Goal: Information Seeking & Learning: Learn about a topic

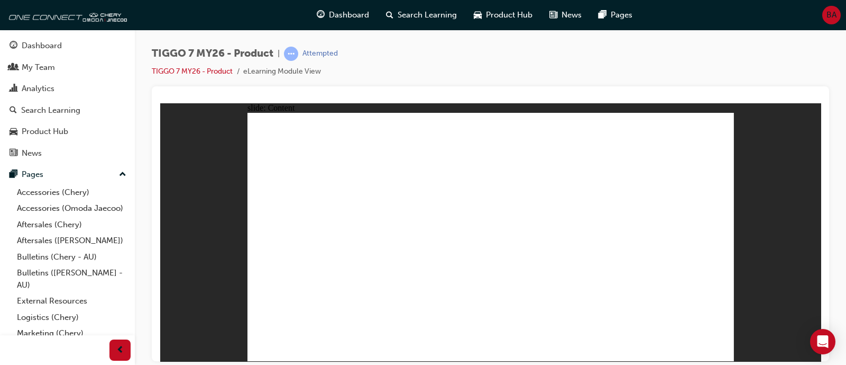
drag, startPoint x: 575, startPoint y: 175, endPoint x: 657, endPoint y: 292, distance: 143.2
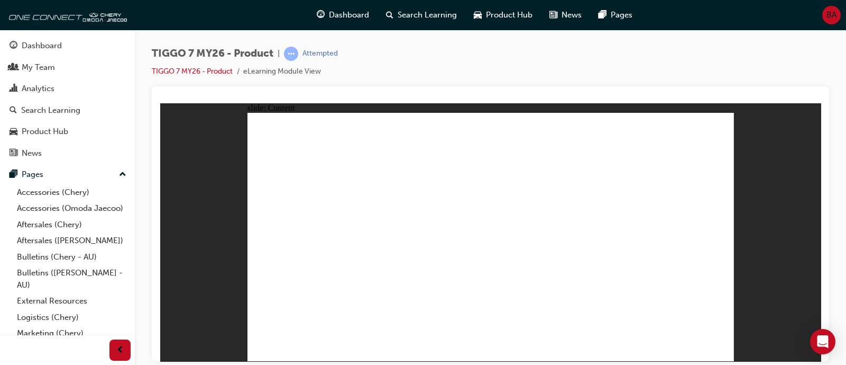
drag, startPoint x: 329, startPoint y: 297, endPoint x: 328, endPoint y: 320, distance: 22.8
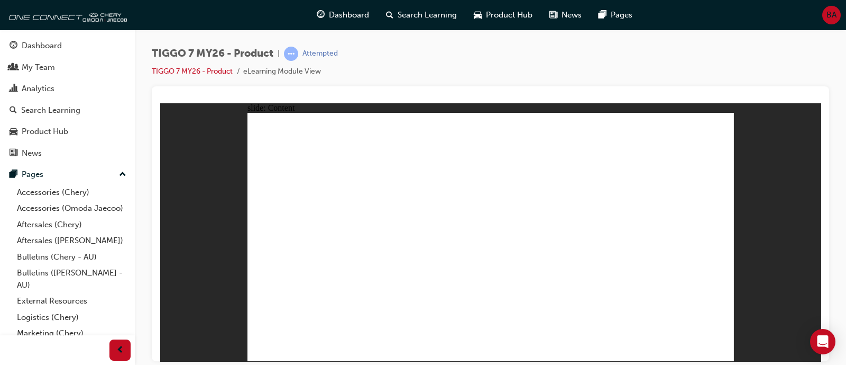
drag, startPoint x: 709, startPoint y: 329, endPoint x: 718, endPoint y: 339, distance: 13.9
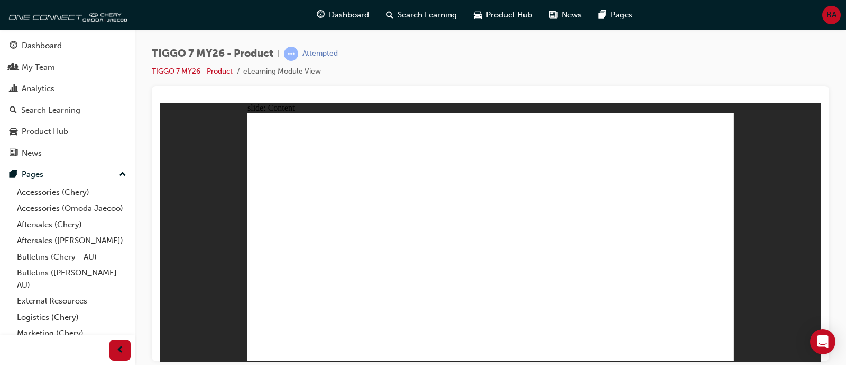
drag, startPoint x: 434, startPoint y: 225, endPoint x: 347, endPoint y: 224, distance: 87.8
drag, startPoint x: 347, startPoint y: 224, endPoint x: 331, endPoint y: 224, distance: 15.9
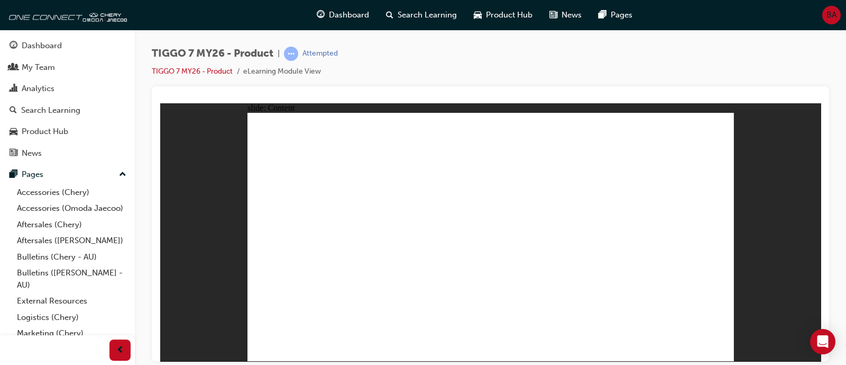
drag, startPoint x: 331, startPoint y: 224, endPoint x: 408, endPoint y: 172, distance: 92.7
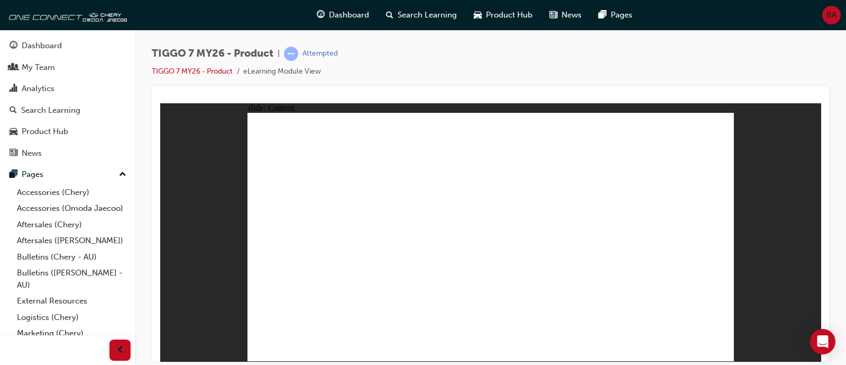
drag, startPoint x: 598, startPoint y: 155, endPoint x: 592, endPoint y: 202, distance: 47.5
drag, startPoint x: 321, startPoint y: 240, endPoint x: 415, endPoint y: 226, distance: 95.7
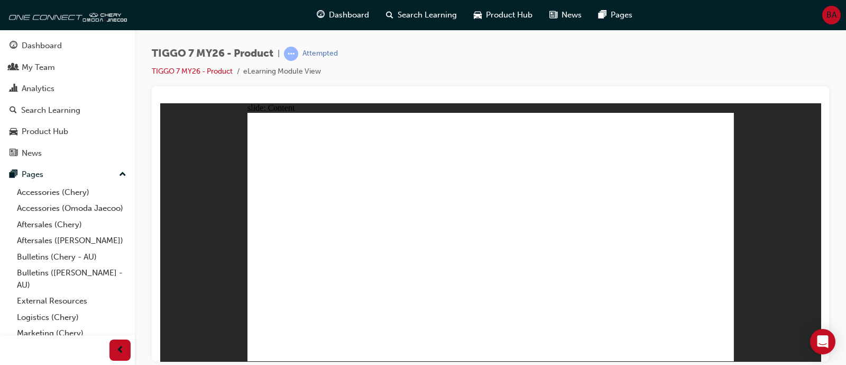
drag, startPoint x: 415, startPoint y: 226, endPoint x: 481, endPoint y: 227, distance: 65.6
drag, startPoint x: 481, startPoint y: 227, endPoint x: 495, endPoint y: 230, distance: 14.0
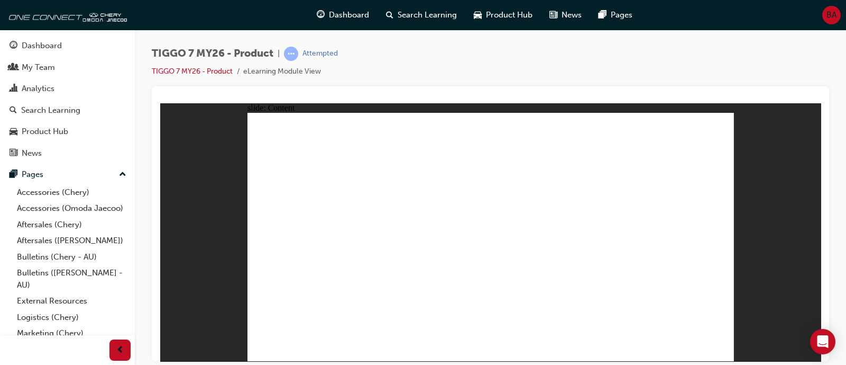
drag, startPoint x: 514, startPoint y: 231, endPoint x: 521, endPoint y: 234, distance: 8.1
drag, startPoint x: 478, startPoint y: 161, endPoint x: 507, endPoint y: 161, distance: 29.6
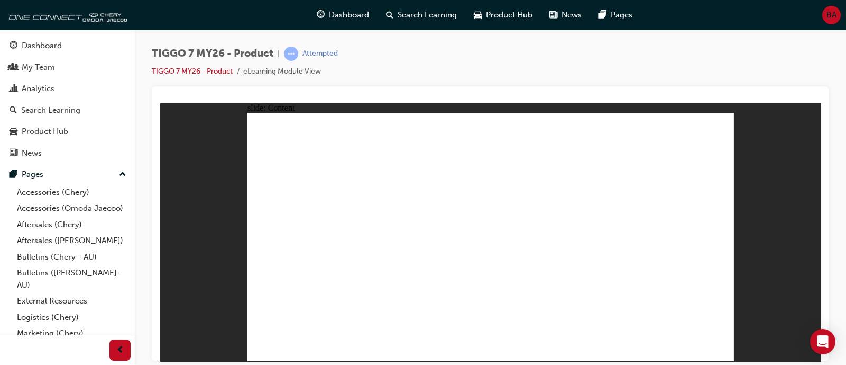
drag, startPoint x: 395, startPoint y: 214, endPoint x: 350, endPoint y: 242, distance: 53.3
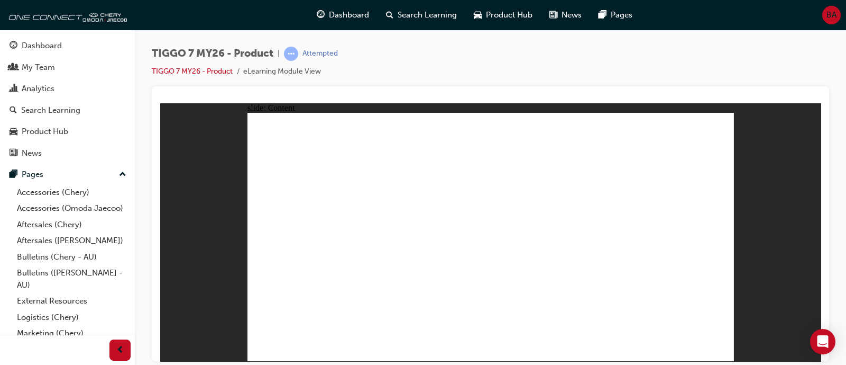
drag, startPoint x: 436, startPoint y: 248, endPoint x: 448, endPoint y: 248, distance: 11.1
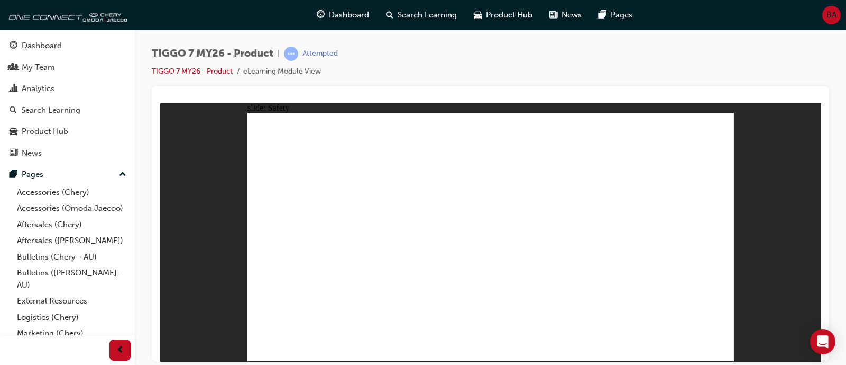
drag, startPoint x: 303, startPoint y: 290, endPoint x: 298, endPoint y: 296, distance: 7.9
drag, startPoint x: 267, startPoint y: 251, endPoint x: 256, endPoint y: 253, distance: 11.2
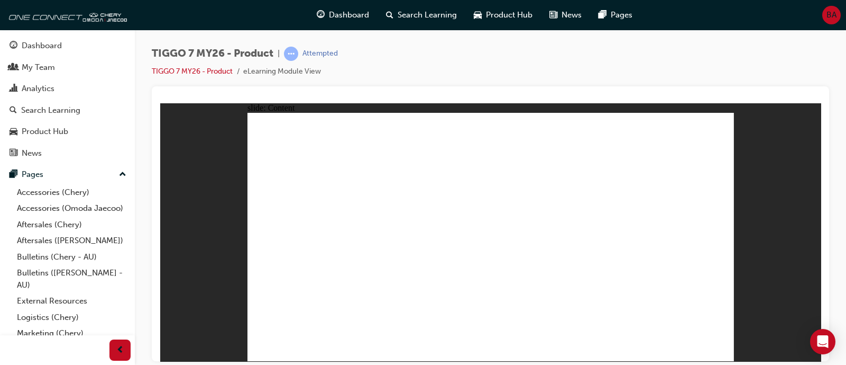
click at [165, 144] on div "slide: Content Rectangle 1 ADAS ADVANCED DRIVER ASSIST SYSTEMS TIGGO 7 value is…" at bounding box center [490, 232] width 661 height 258
drag, startPoint x: 326, startPoint y: 181, endPoint x: 331, endPoint y: 185, distance: 5.6
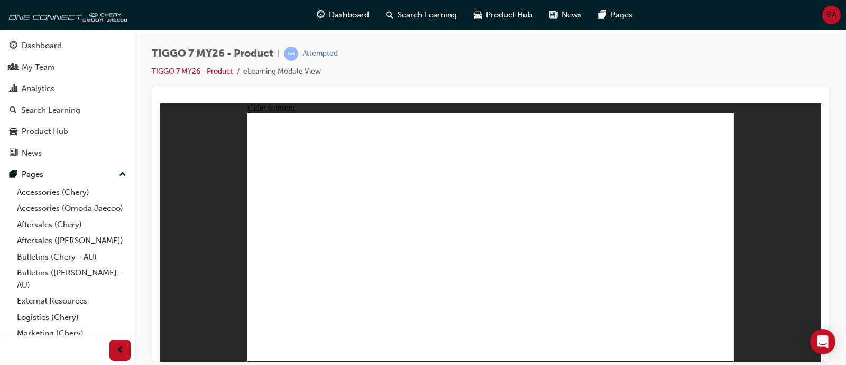
drag, startPoint x: 376, startPoint y: 223, endPoint x: 382, endPoint y: 225, distance: 6.9
drag, startPoint x: 385, startPoint y: 226, endPoint x: 385, endPoint y: 233, distance: 6.9
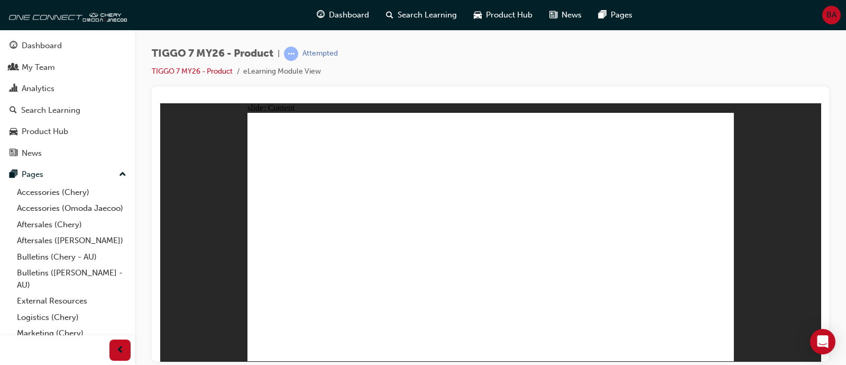
drag, startPoint x: 378, startPoint y: 231, endPoint x: 431, endPoint y: 240, distance: 54.1
drag, startPoint x: 459, startPoint y: 246, endPoint x: 514, endPoint y: 254, distance: 55.1
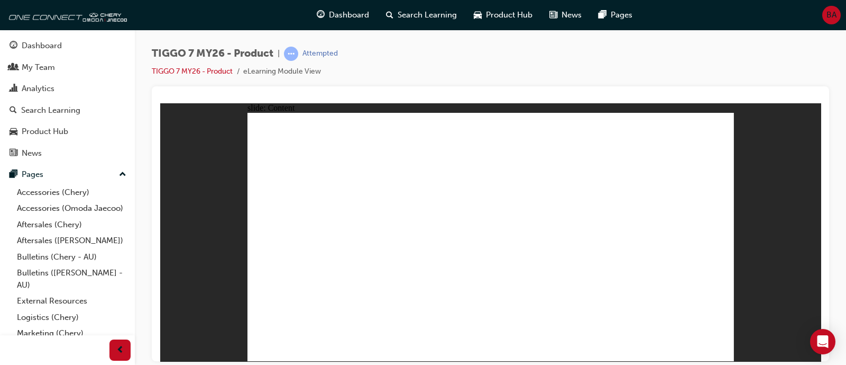
drag, startPoint x: 717, startPoint y: 344, endPoint x: 719, endPoint y: 350, distance: 6.4
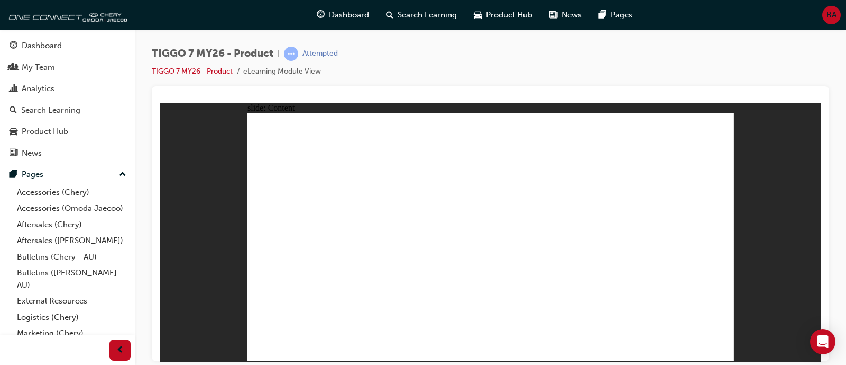
drag, startPoint x: 717, startPoint y: 316, endPoint x: 725, endPoint y: 343, distance: 27.6
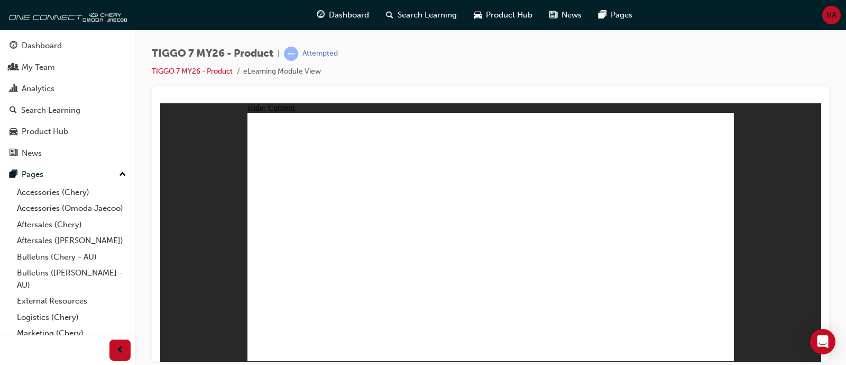
drag, startPoint x: 463, startPoint y: 165, endPoint x: 500, endPoint y: 175, distance: 38.8
drag, startPoint x: 315, startPoint y: 166, endPoint x: 309, endPoint y: 173, distance: 9.4
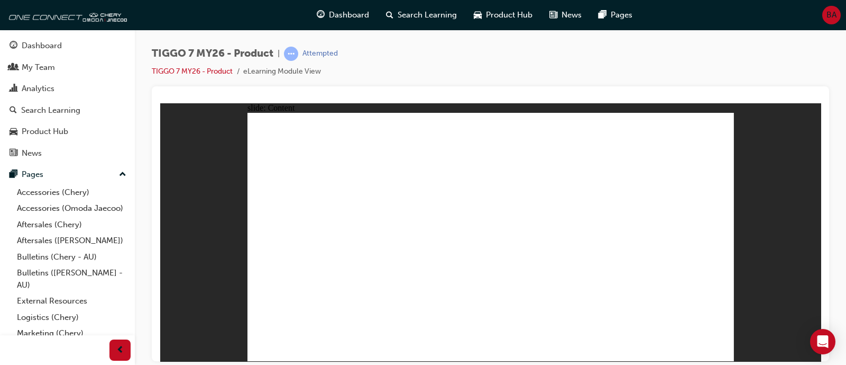
click at [734, 112] on div "slide: Content Rectangle 1 Rectangle 1 Rectangle 22 close_hover.png FEATURE AEB…" at bounding box center [490, 232] width 661 height 258
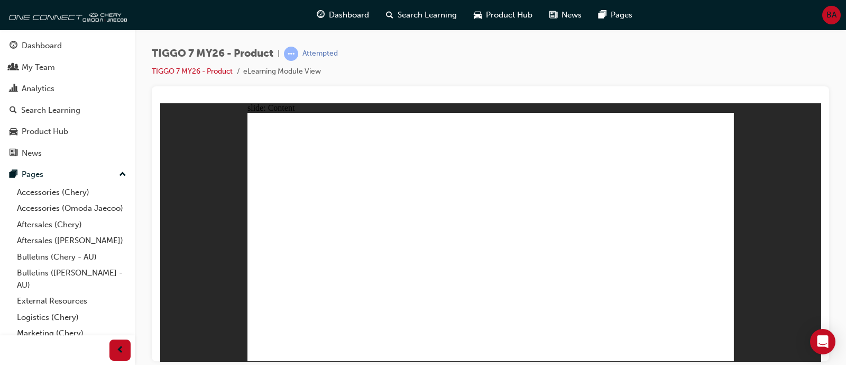
drag, startPoint x: 659, startPoint y: 187, endPoint x: 664, endPoint y: 193, distance: 7.1
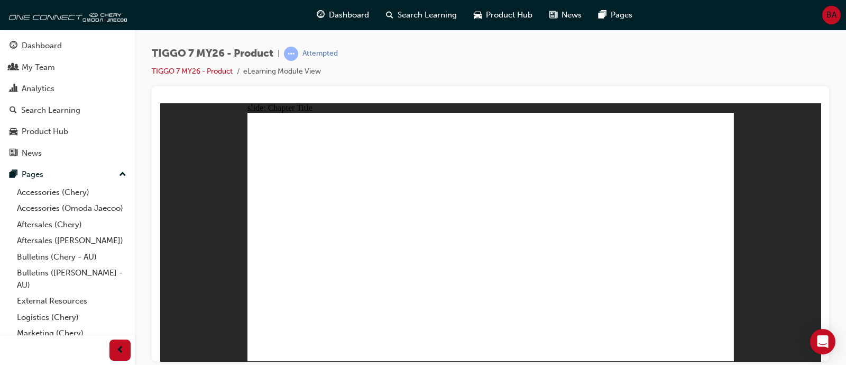
drag, startPoint x: 714, startPoint y: 344, endPoint x: 718, endPoint y: 348, distance: 6.0
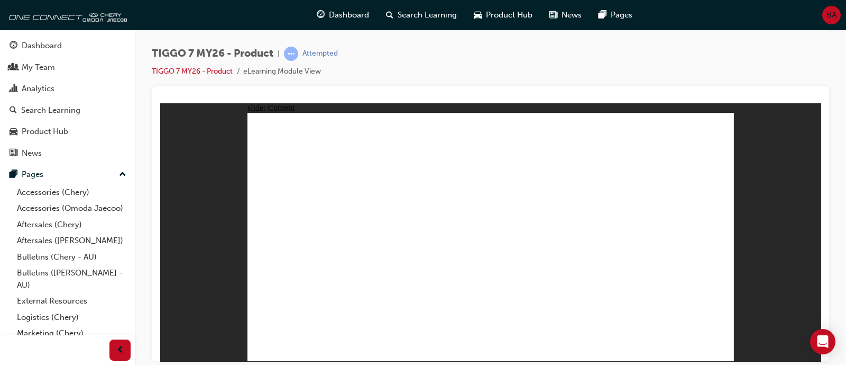
drag, startPoint x: 294, startPoint y: 275, endPoint x: 302, endPoint y: 278, distance: 8.5
drag, startPoint x: 359, startPoint y: 249, endPoint x: 323, endPoint y: 193, distance: 66.5
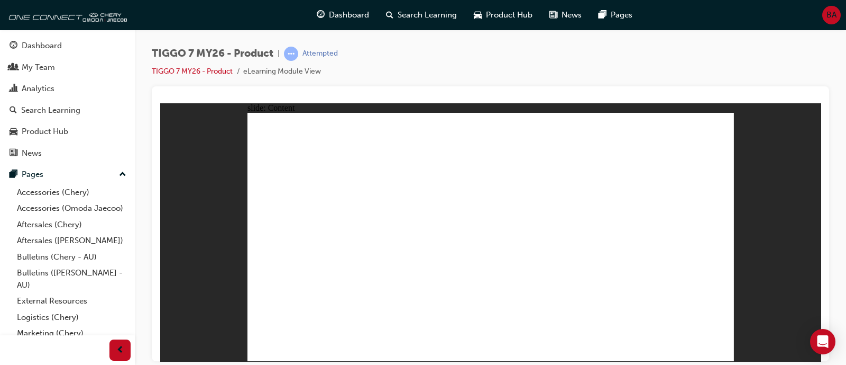
drag, startPoint x: 373, startPoint y: 233, endPoint x: 461, endPoint y: 249, distance: 89.3
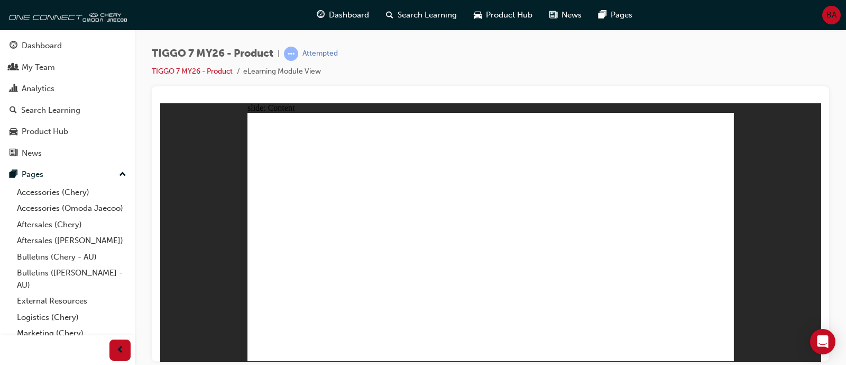
drag, startPoint x: 345, startPoint y: 241, endPoint x: 309, endPoint y: 261, distance: 40.7
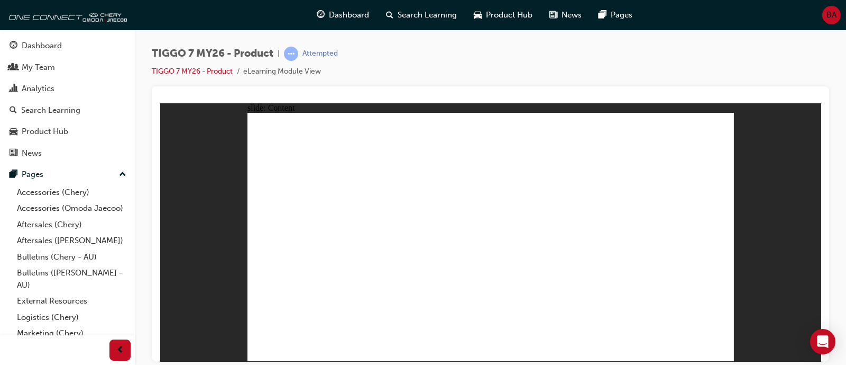
drag, startPoint x: 302, startPoint y: 260, endPoint x: 302, endPoint y: 279, distance: 19.1
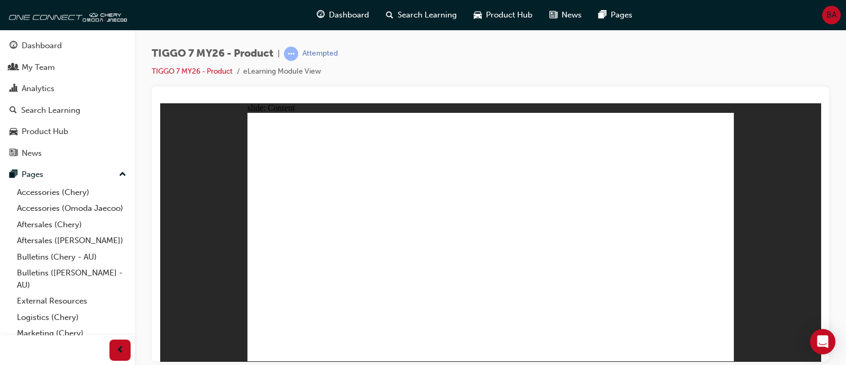
drag, startPoint x: 292, startPoint y: 301, endPoint x: 293, endPoint y: 313, distance: 11.7
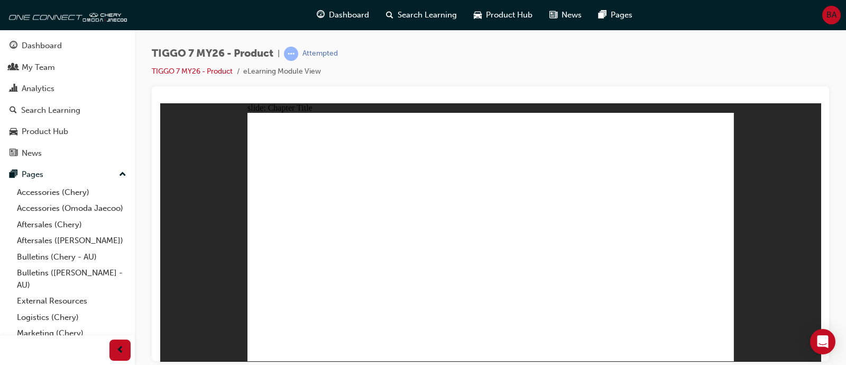
drag, startPoint x: 415, startPoint y: 243, endPoint x: 426, endPoint y: 246, distance: 11.4
drag, startPoint x: 426, startPoint y: 246, endPoint x: 444, endPoint y: 250, distance: 18.4
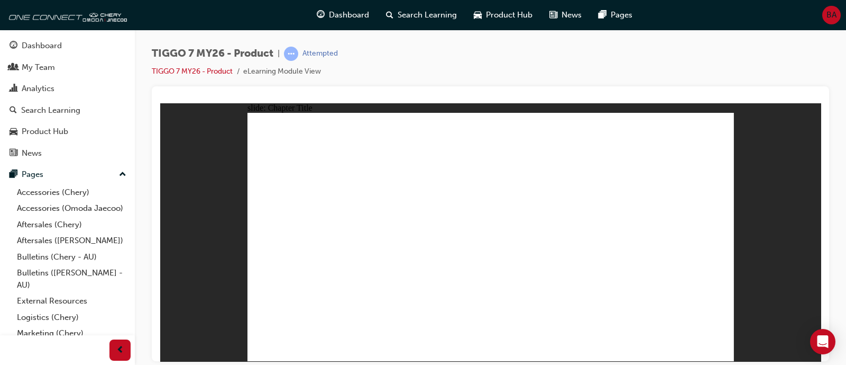
drag, startPoint x: 470, startPoint y: 257, endPoint x: 498, endPoint y: 264, distance: 29.5
drag, startPoint x: 498, startPoint y: 264, endPoint x: 529, endPoint y: 273, distance: 31.5
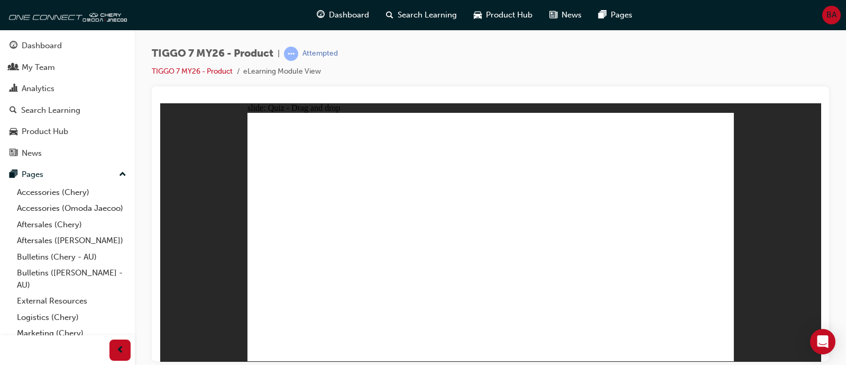
drag, startPoint x: 531, startPoint y: 229, endPoint x: 506, endPoint y: 228, distance: 25.4
drag, startPoint x: 577, startPoint y: 140, endPoint x: 283, endPoint y: 245, distance: 312.7
drag, startPoint x: 311, startPoint y: 249, endPoint x: 580, endPoint y: 133, distance: 293.1
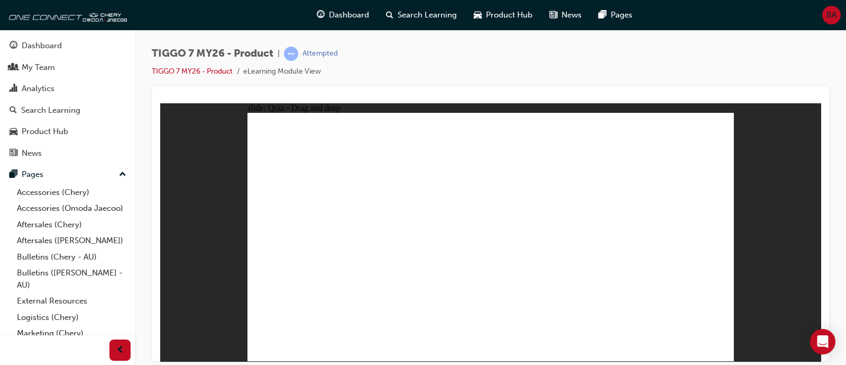
drag, startPoint x: 615, startPoint y: 198, endPoint x: 581, endPoint y: 206, distance: 34.3
drag, startPoint x: 512, startPoint y: 184, endPoint x: 565, endPoint y: 250, distance: 84.6
drag, startPoint x: 615, startPoint y: 197, endPoint x: 509, endPoint y: 260, distance: 123.4
drag, startPoint x: 566, startPoint y: 149, endPoint x: 561, endPoint y: 160, distance: 12.3
drag, startPoint x: 579, startPoint y: 244, endPoint x: 527, endPoint y: 171, distance: 90.3
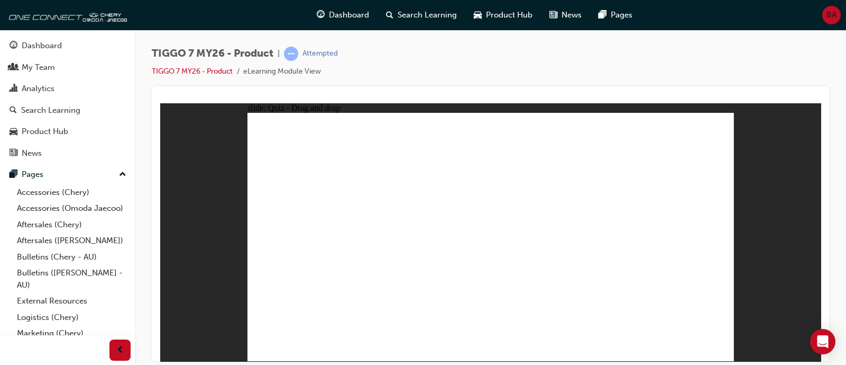
drag, startPoint x: 559, startPoint y: 139, endPoint x: 599, endPoint y: 265, distance: 132.2
drag, startPoint x: 529, startPoint y: 195, endPoint x: 308, endPoint y: 256, distance: 229.4
drag, startPoint x: 497, startPoint y: 145, endPoint x: 701, endPoint y: 148, distance: 204.2
drag, startPoint x: 690, startPoint y: 145, endPoint x: 442, endPoint y: 254, distance: 270.8
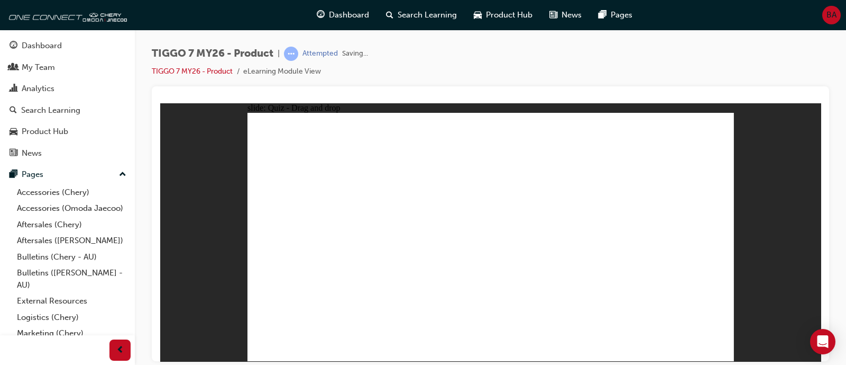
drag, startPoint x: 580, startPoint y: 204, endPoint x: 555, endPoint y: 224, distance: 32.4
drag, startPoint x: 493, startPoint y: 171, endPoint x: 434, endPoint y: 288, distance: 130.6
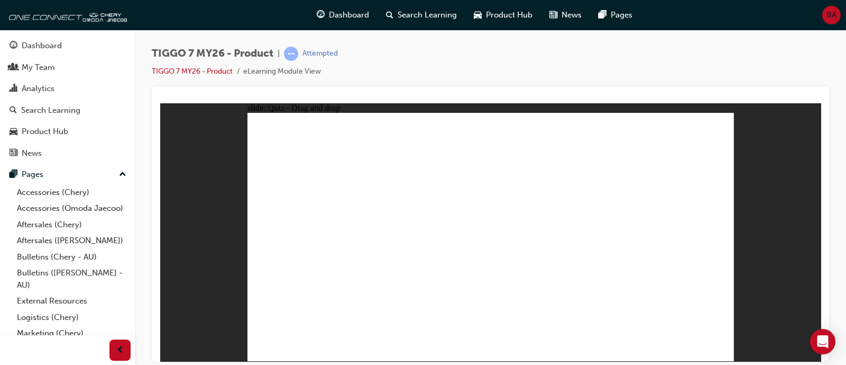
drag, startPoint x: 508, startPoint y: 253, endPoint x: 323, endPoint y: 282, distance: 187.4
drag, startPoint x: 609, startPoint y: 170, endPoint x: 416, endPoint y: 243, distance: 206.6
drag, startPoint x: 644, startPoint y: 199, endPoint x: 530, endPoint y: 280, distance: 140.8
drag, startPoint x: 666, startPoint y: 309, endPoint x: 682, endPoint y: 312, distance: 16.5
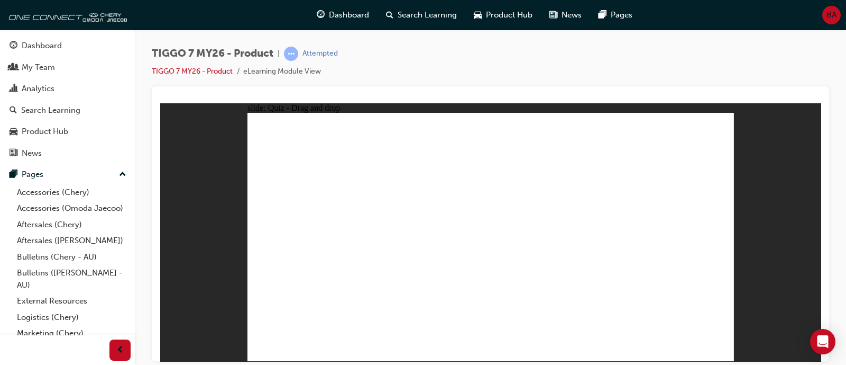
drag, startPoint x: 535, startPoint y: 274, endPoint x: 509, endPoint y: 281, distance: 27.0
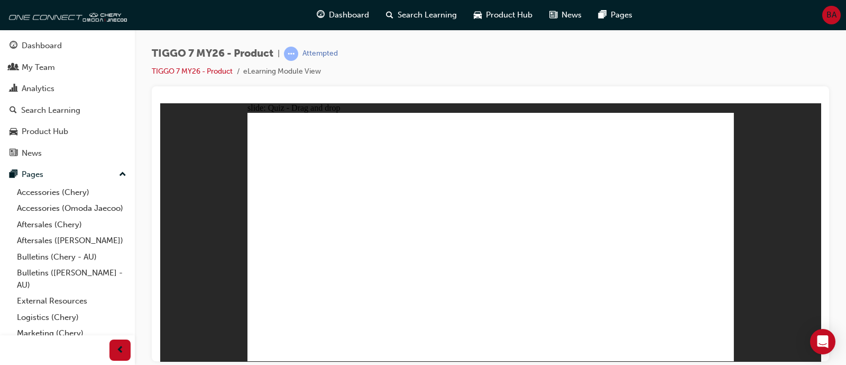
drag, startPoint x: 524, startPoint y: 156, endPoint x: 495, endPoint y: 270, distance: 117.9
drag, startPoint x: 537, startPoint y: 163, endPoint x: 323, endPoint y: 277, distance: 242.3
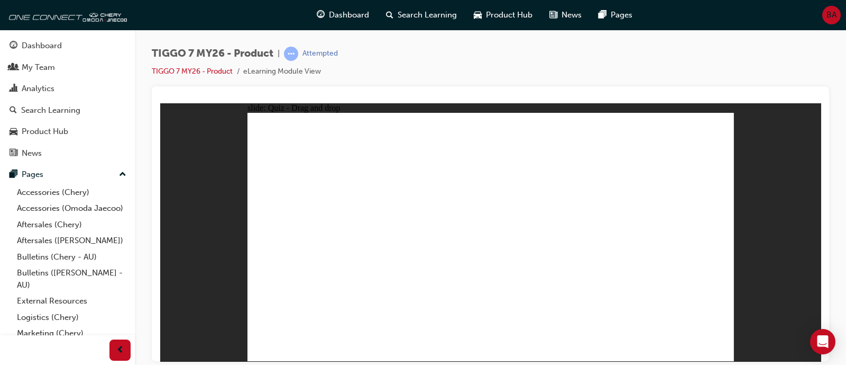
drag, startPoint x: 635, startPoint y: 156, endPoint x: 505, endPoint y: 281, distance: 180.7
drag, startPoint x: 577, startPoint y: 178, endPoint x: 424, endPoint y: 272, distance: 179.6
drag, startPoint x: 534, startPoint y: 180, endPoint x: 501, endPoint y: 179, distance: 33.3
drag, startPoint x: 482, startPoint y: 179, endPoint x: 442, endPoint y: 296, distance: 123.8
drag, startPoint x: 482, startPoint y: 130, endPoint x: 498, endPoint y: 283, distance: 153.7
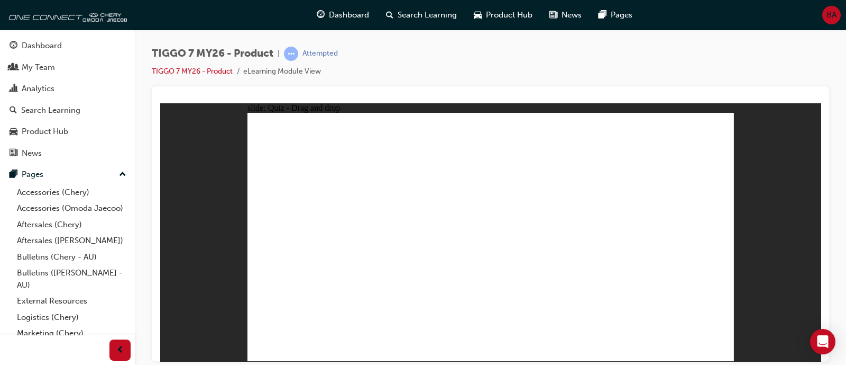
drag, startPoint x: 546, startPoint y: 178, endPoint x: 514, endPoint y: 280, distance: 107.6
drag, startPoint x: 637, startPoint y: 265, endPoint x: 604, endPoint y: 275, distance: 35.3
drag, startPoint x: 681, startPoint y: 157, endPoint x: 507, endPoint y: 289, distance: 219.3
drag, startPoint x: 544, startPoint y: 136, endPoint x: 436, endPoint y: 261, distance: 165.4
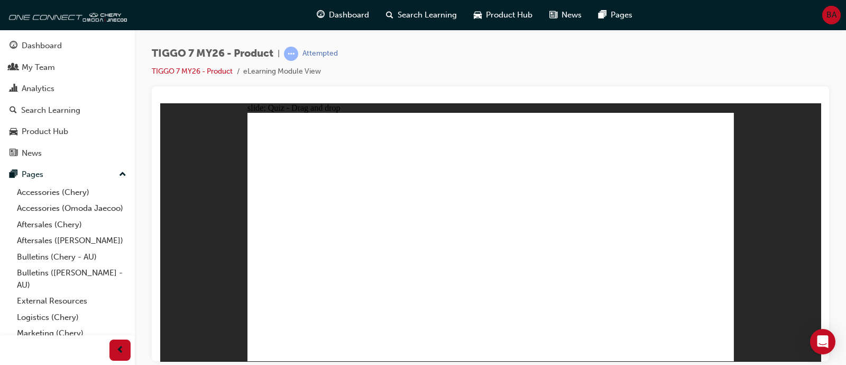
drag, startPoint x: 603, startPoint y: 225, endPoint x: 537, endPoint y: 291, distance: 93.1
drag, startPoint x: 595, startPoint y: 147, endPoint x: 590, endPoint y: 176, distance: 30.1
drag, startPoint x: 592, startPoint y: 155, endPoint x: 588, endPoint y: 213, distance: 57.8
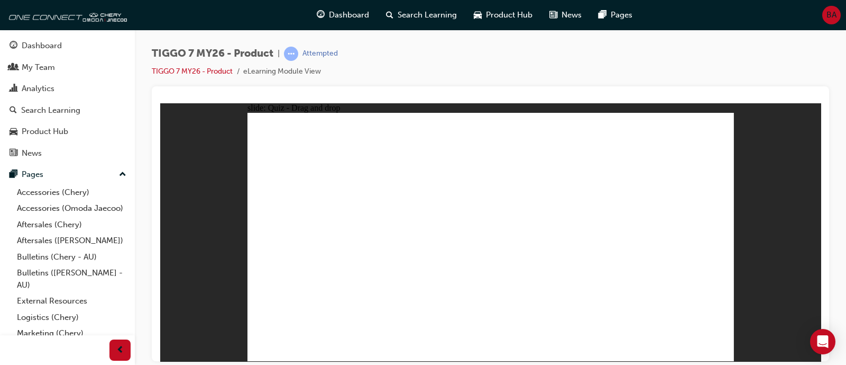
drag, startPoint x: 600, startPoint y: 168, endPoint x: 599, endPoint y: 265, distance: 96.8
drag, startPoint x: 642, startPoint y: 151, endPoint x: 642, endPoint y: 132, distance: 19.1
drag, startPoint x: 632, startPoint y: 150, endPoint x: 604, endPoint y: 280, distance: 133.6
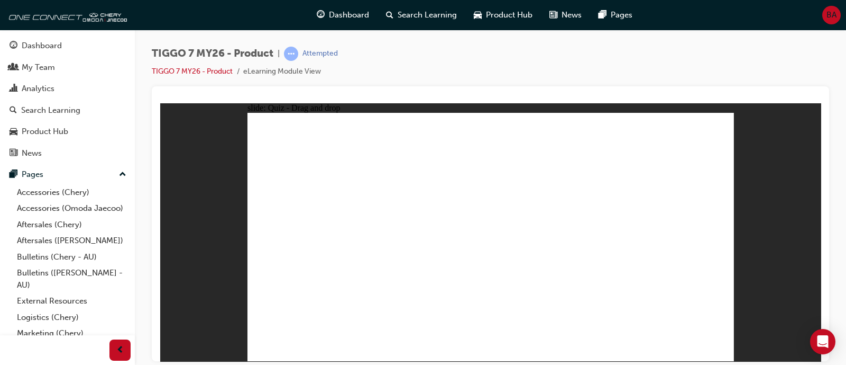
drag, startPoint x: 690, startPoint y: 145, endPoint x: 693, endPoint y: 133, distance: 11.9
drag, startPoint x: 685, startPoint y: 134, endPoint x: 353, endPoint y: 299, distance: 370.7
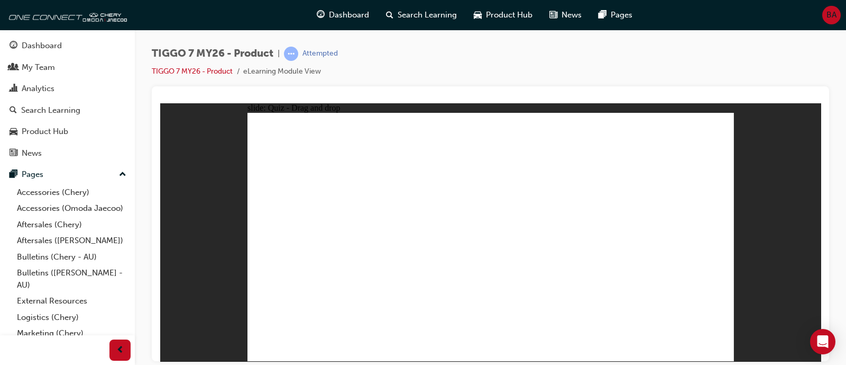
drag, startPoint x: 688, startPoint y: 157, endPoint x: 326, endPoint y: 272, distance: 380.0
drag, startPoint x: 576, startPoint y: 167, endPoint x: 572, endPoint y: 158, distance: 10.2
drag, startPoint x: 469, startPoint y: 156, endPoint x: 570, endPoint y: 258, distance: 143.6
drag, startPoint x: 579, startPoint y: 158, endPoint x: 388, endPoint y: 299, distance: 237.1
